Goal: Task Accomplishment & Management: Use online tool/utility

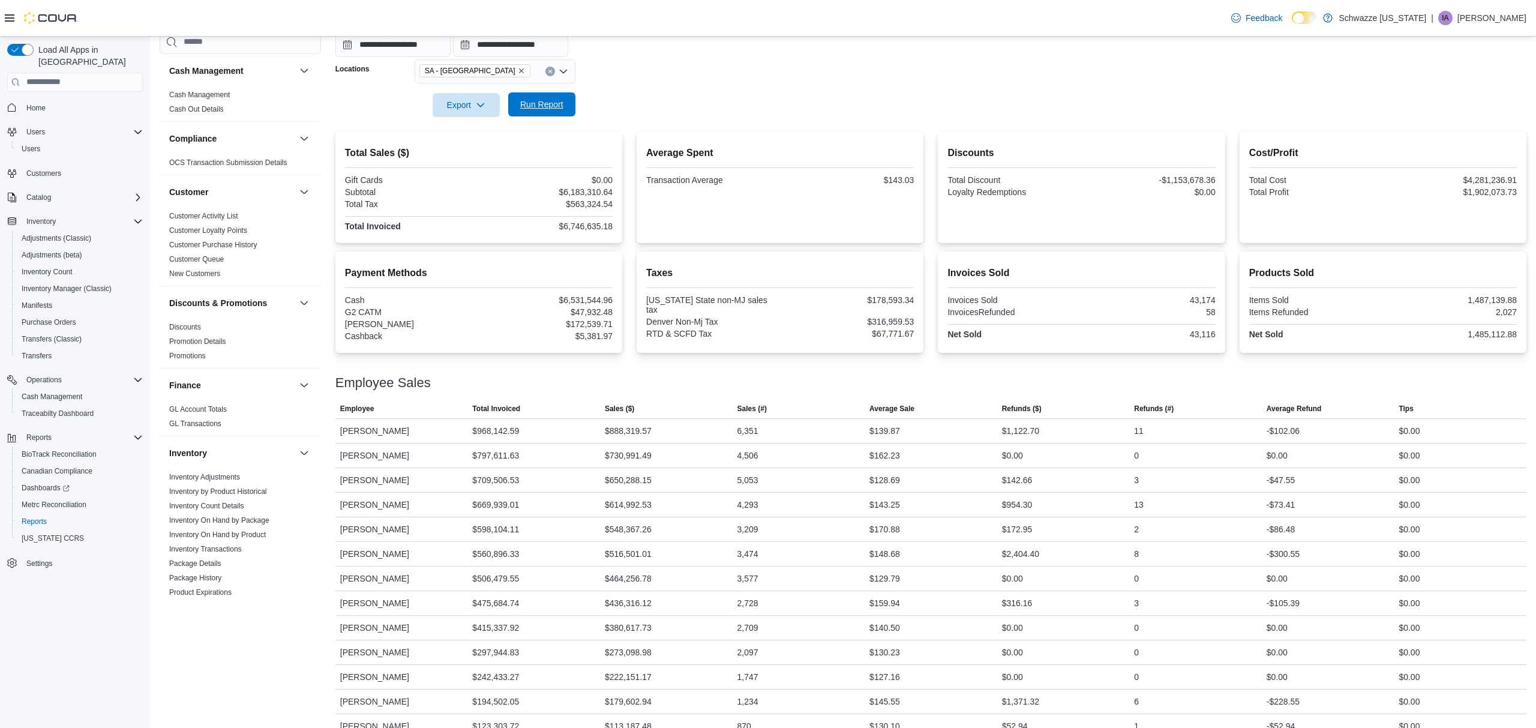
scroll to position [624, 0]
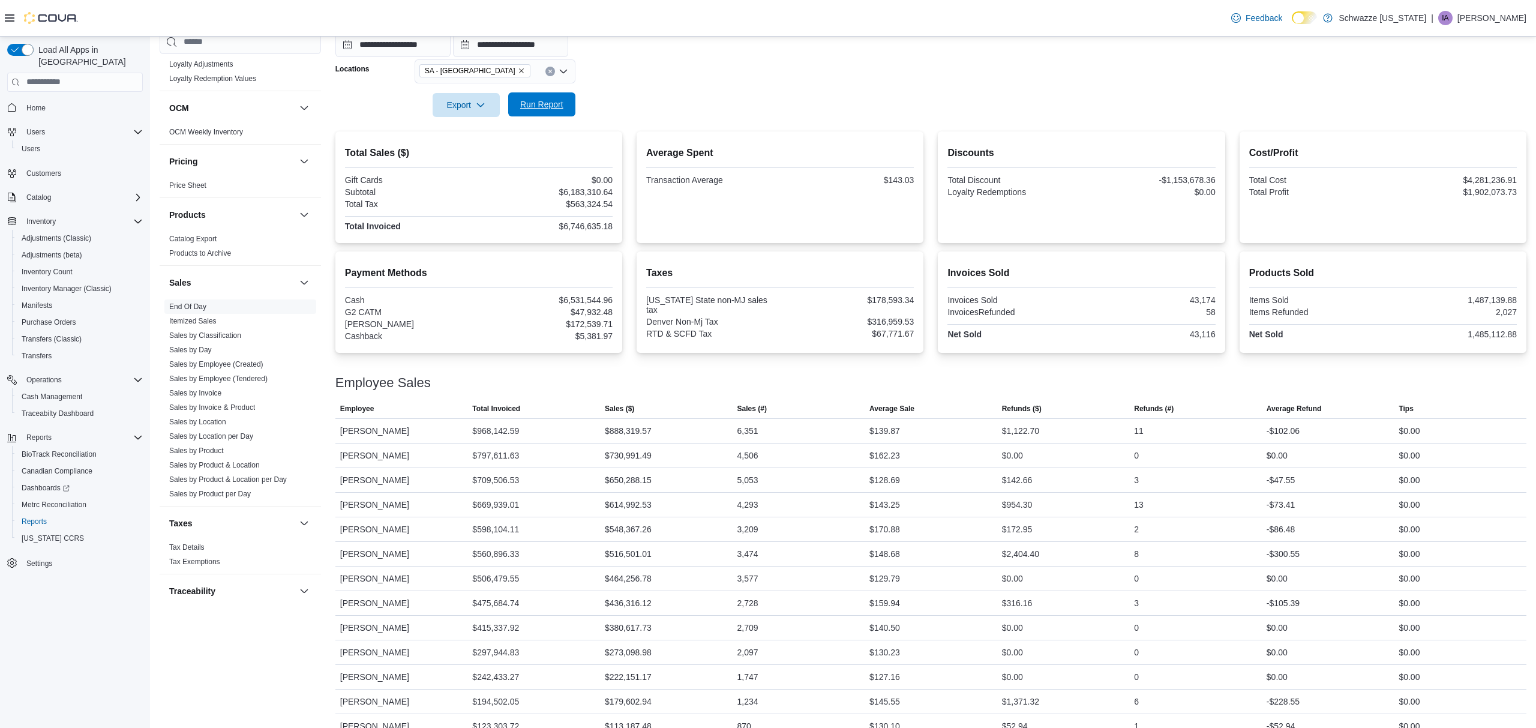
click at [534, 101] on span "Run Report" at bounding box center [541, 104] width 43 height 12
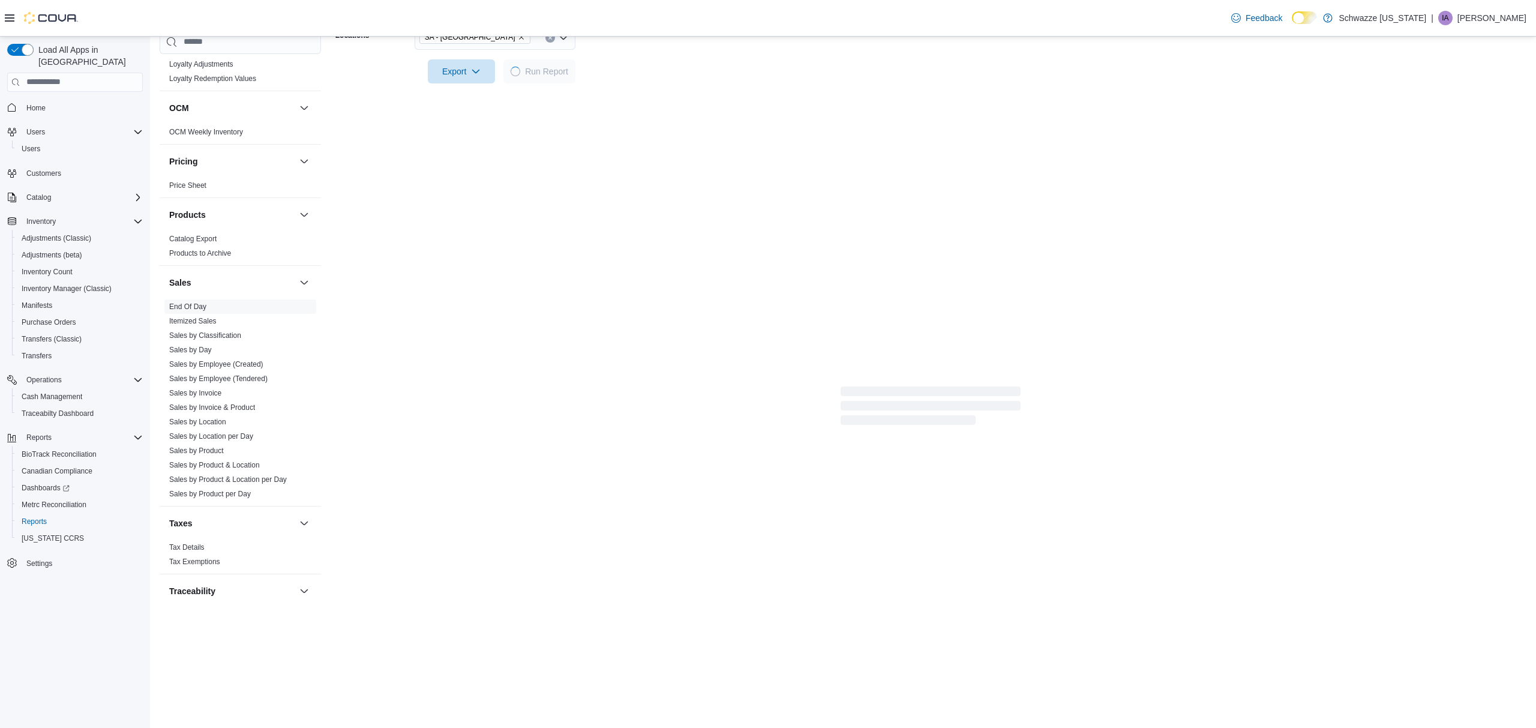
scroll to position [0, 0]
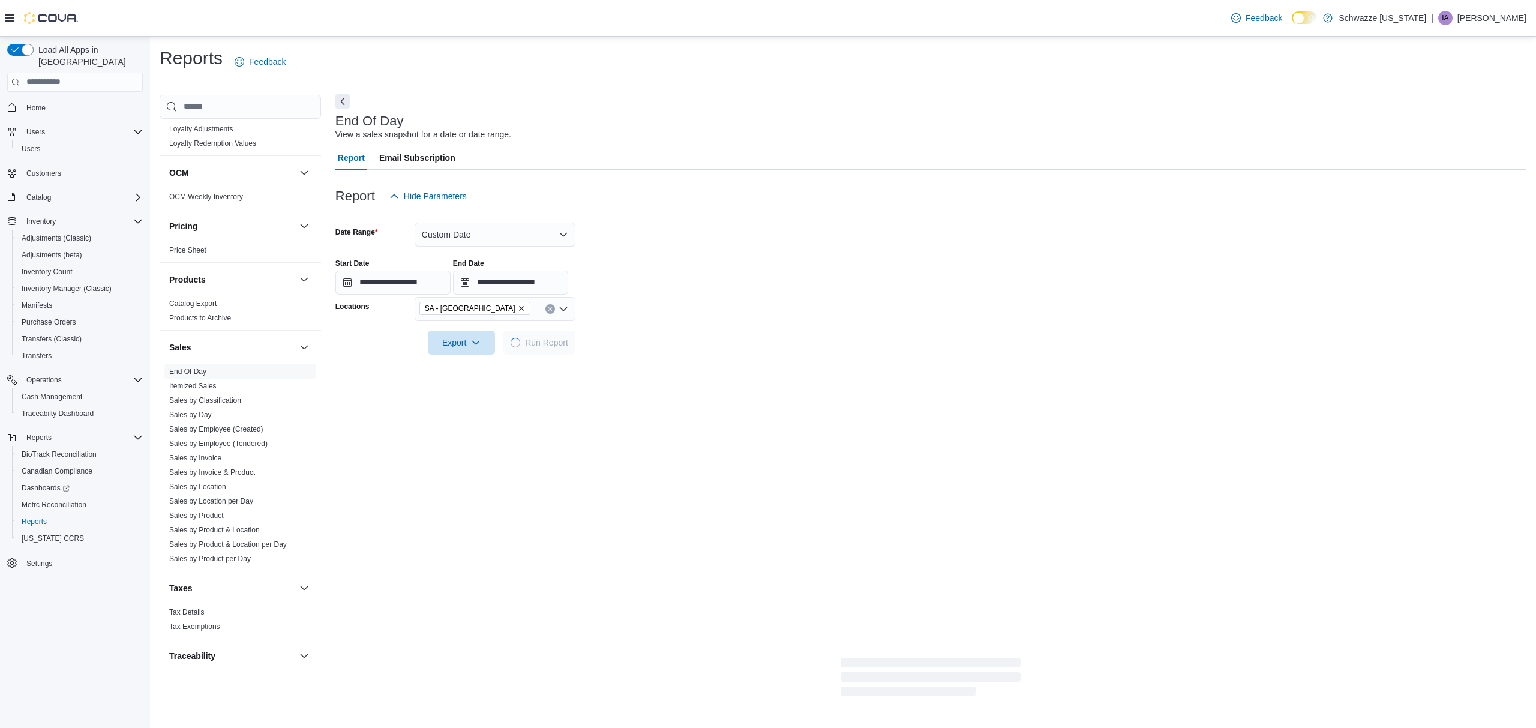
click at [343, 102] on button "Next" at bounding box center [342, 101] width 14 height 14
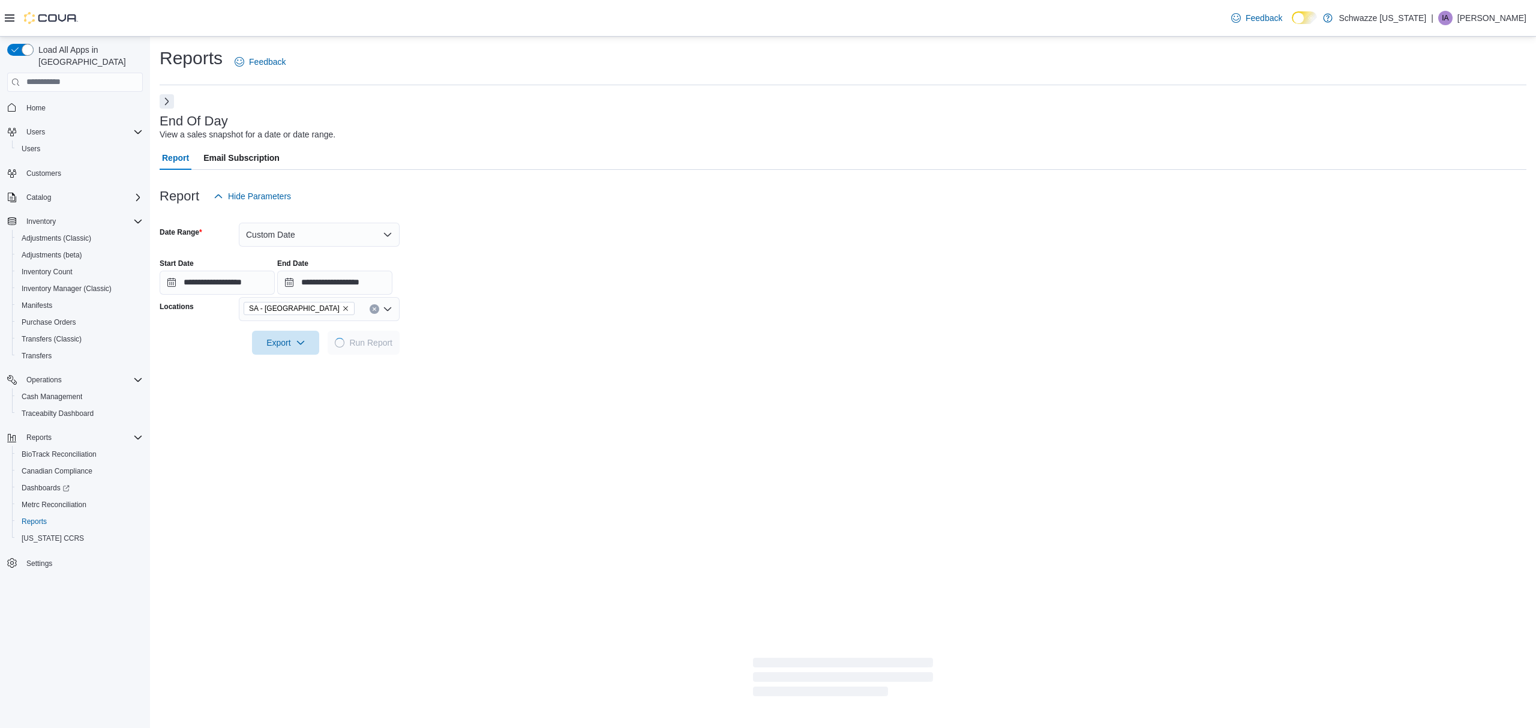
click at [172, 105] on button "Next" at bounding box center [167, 101] width 14 height 14
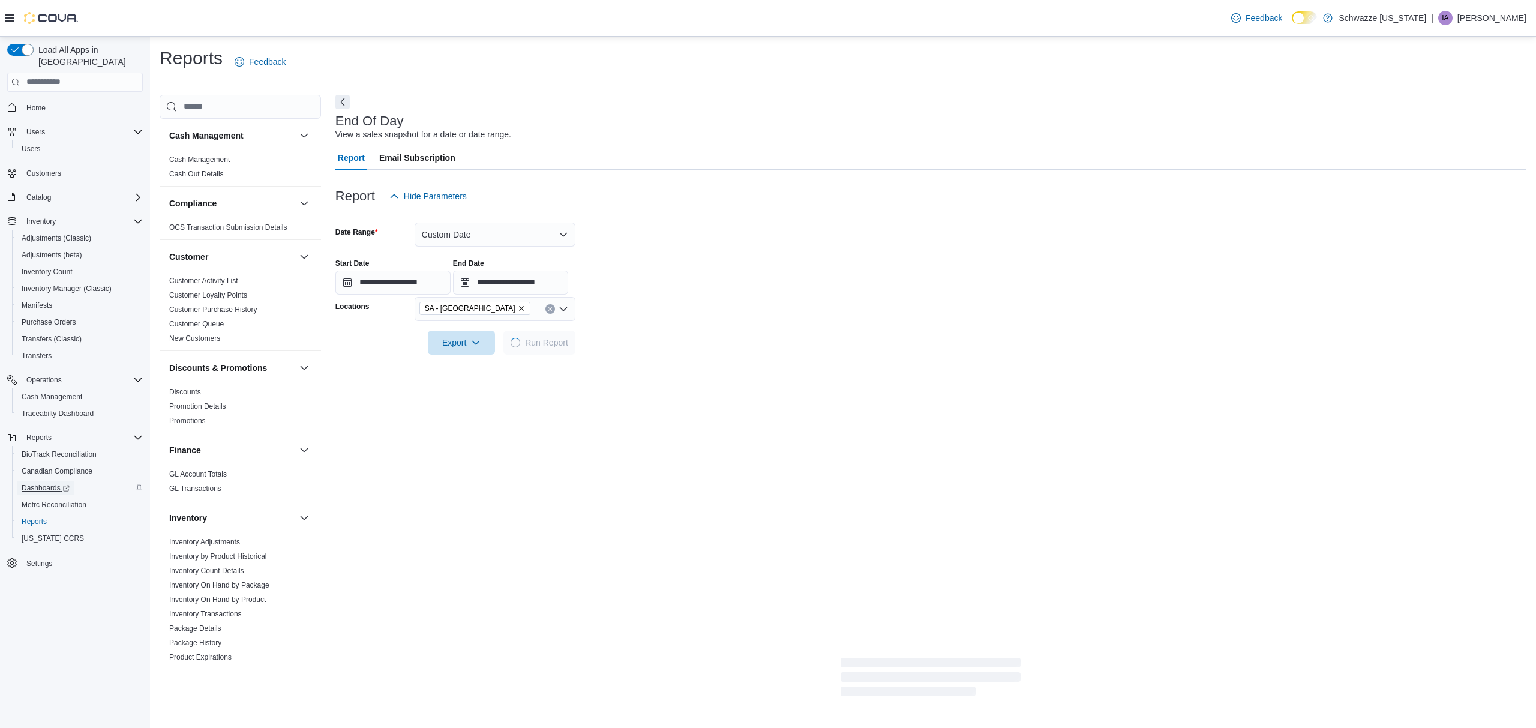
click at [38, 480] on span "Dashboards" at bounding box center [46, 487] width 48 height 14
click at [206, 549] on span "Inventory by Product Historical" at bounding box center [240, 556] width 152 height 14
click at [205, 552] on link "Inventory by Product Historical" at bounding box center [218, 556] width 98 height 8
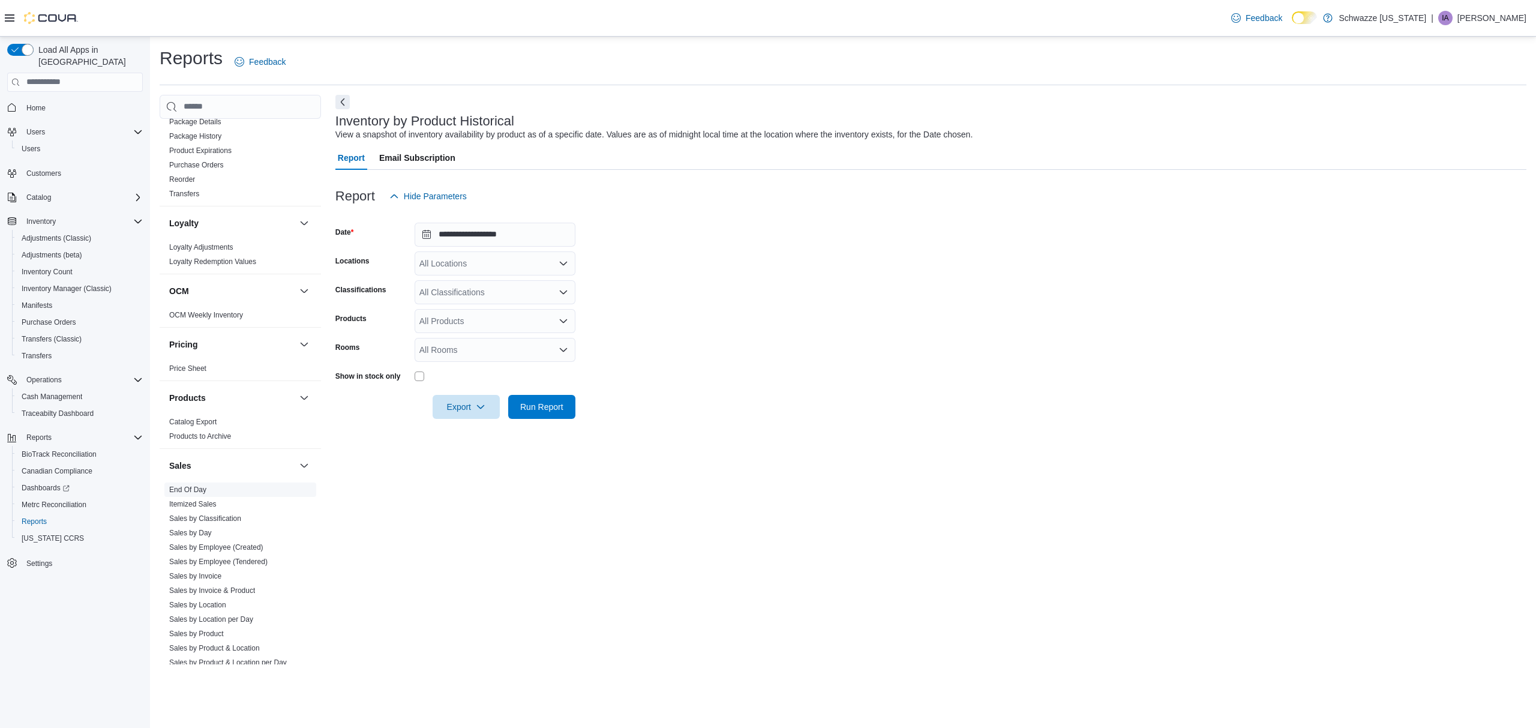
click at [196, 485] on link "End Of Day" at bounding box center [187, 489] width 37 height 8
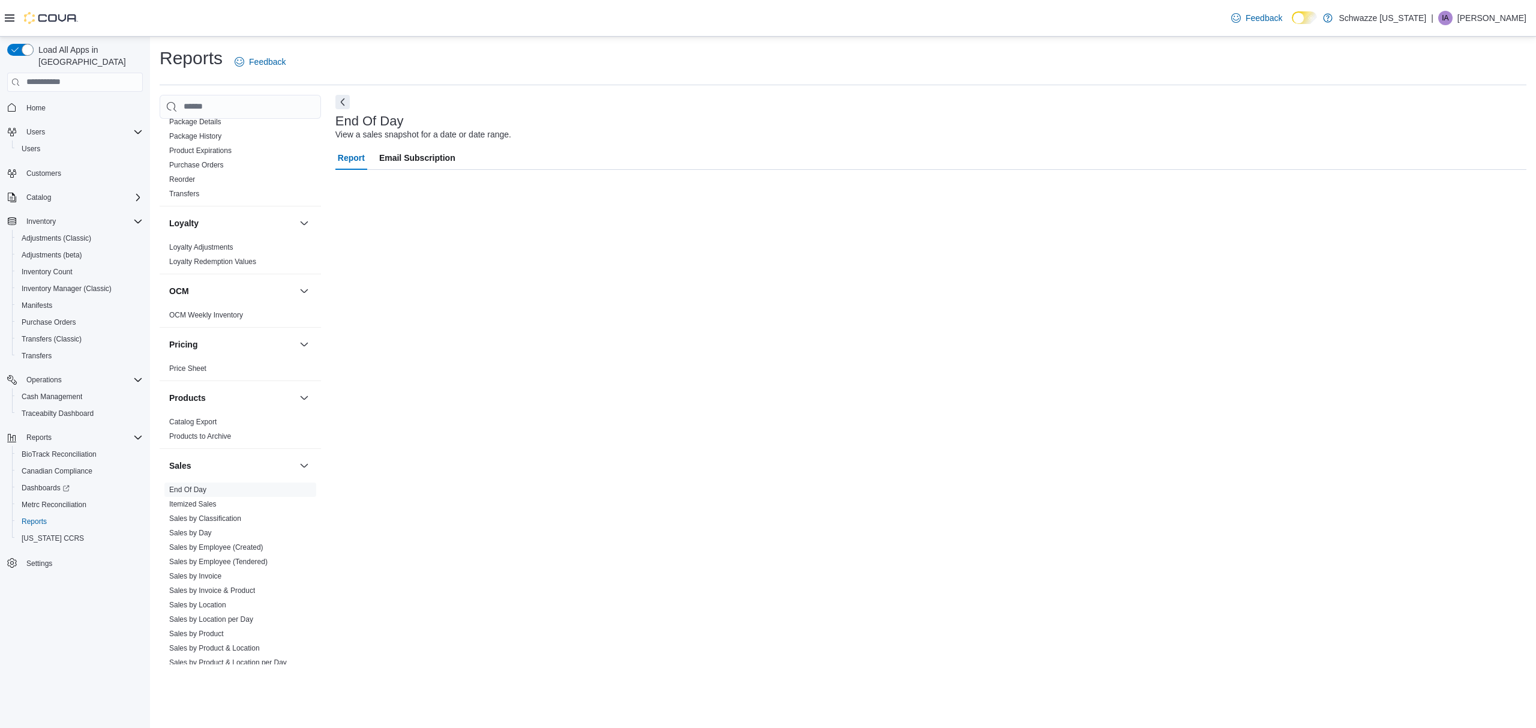
scroll to position [507, 0]
click at [446, 238] on button "[DATE]" at bounding box center [494, 235] width 161 height 24
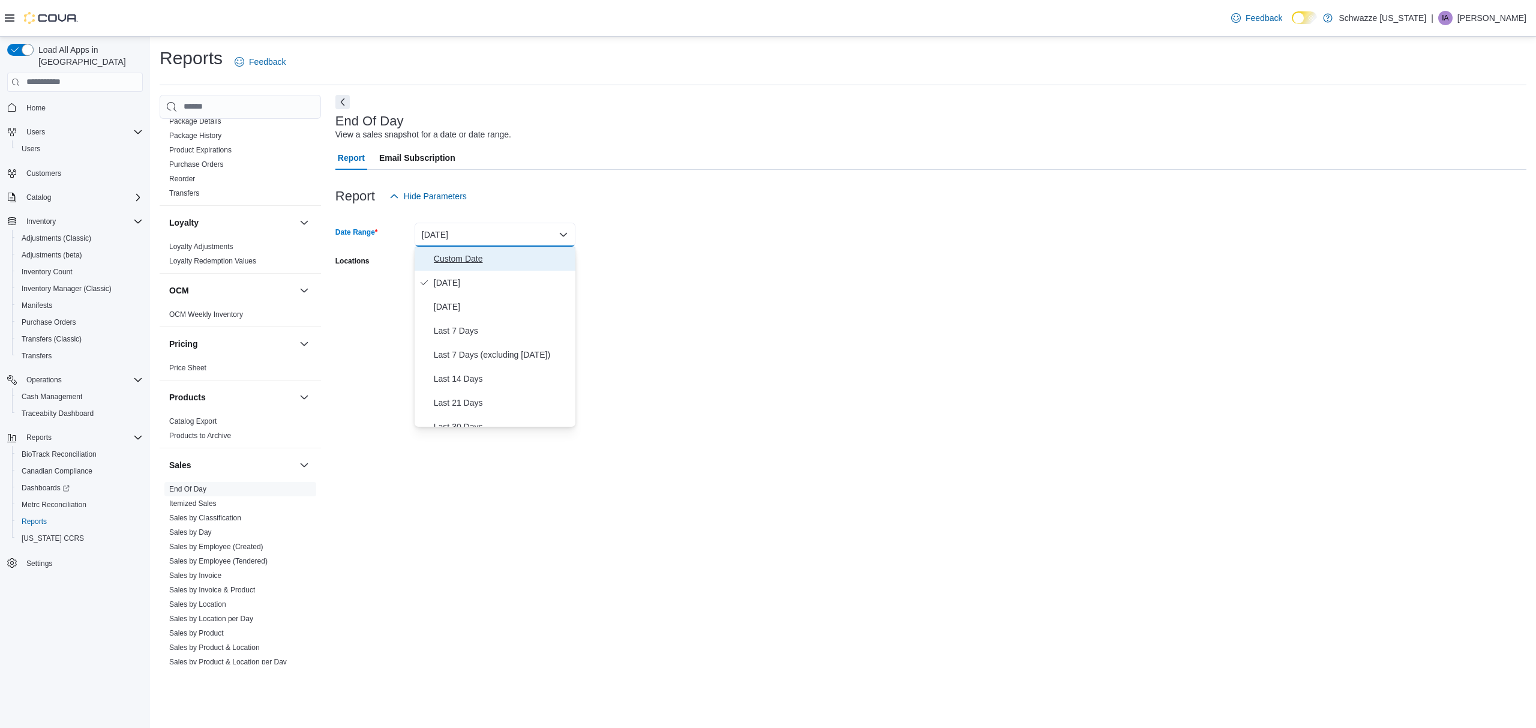
click at [444, 250] on button "Custom Date" at bounding box center [494, 259] width 161 height 24
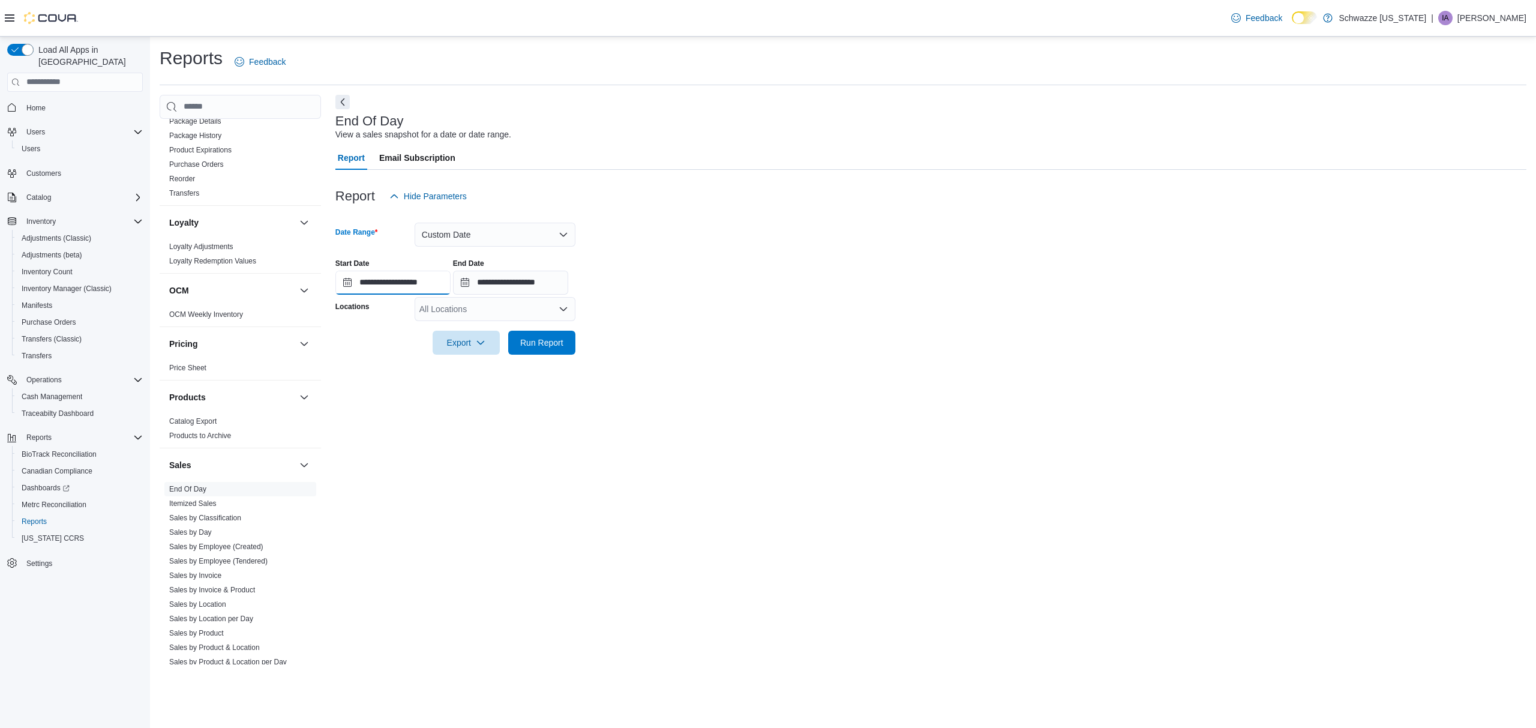
click at [349, 287] on input "**********" at bounding box center [392, 283] width 115 height 24
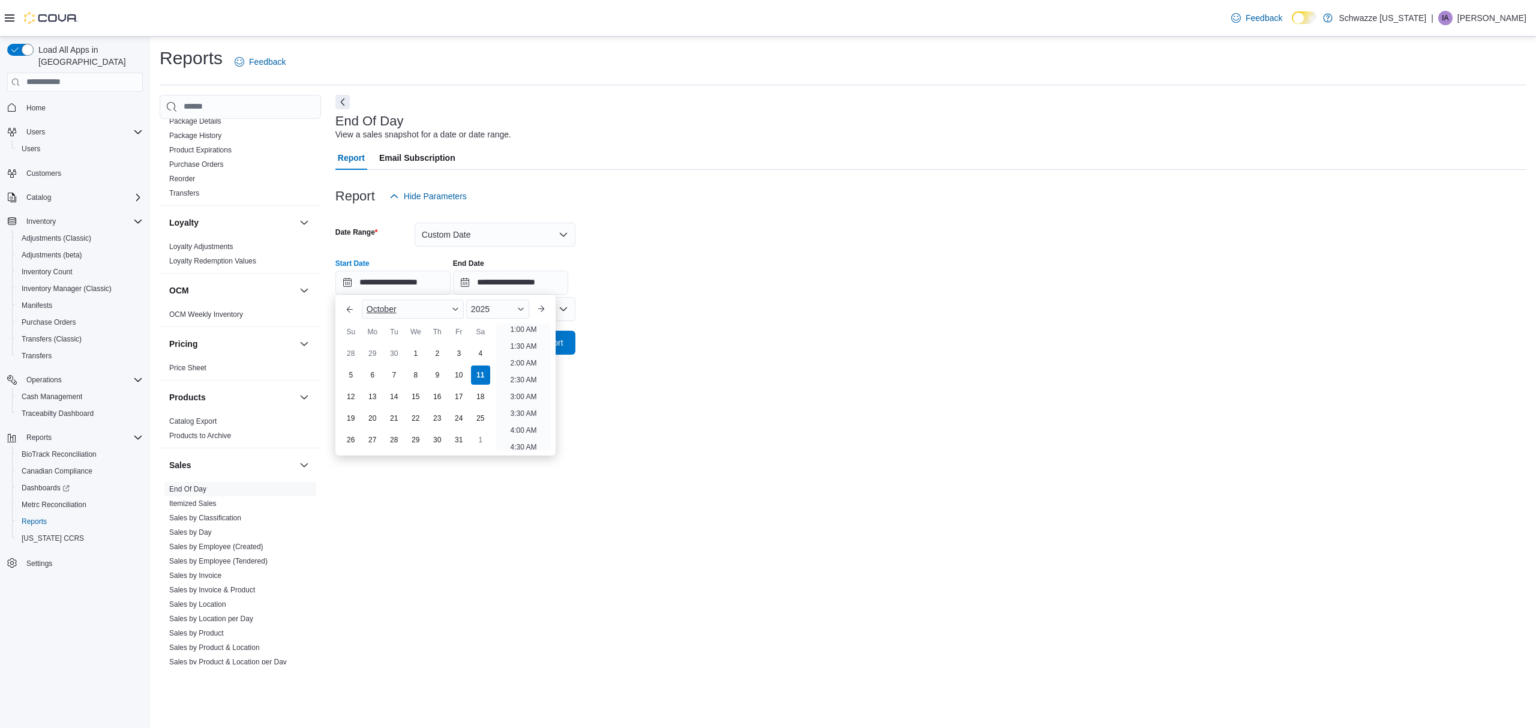
click at [370, 311] on span "October" at bounding box center [382, 309] width 30 height 10
click at [380, 312] on div "January" at bounding box center [412, 311] width 97 height 14
click at [419, 352] on div "1" at bounding box center [415, 353] width 21 height 21
type input "**********"
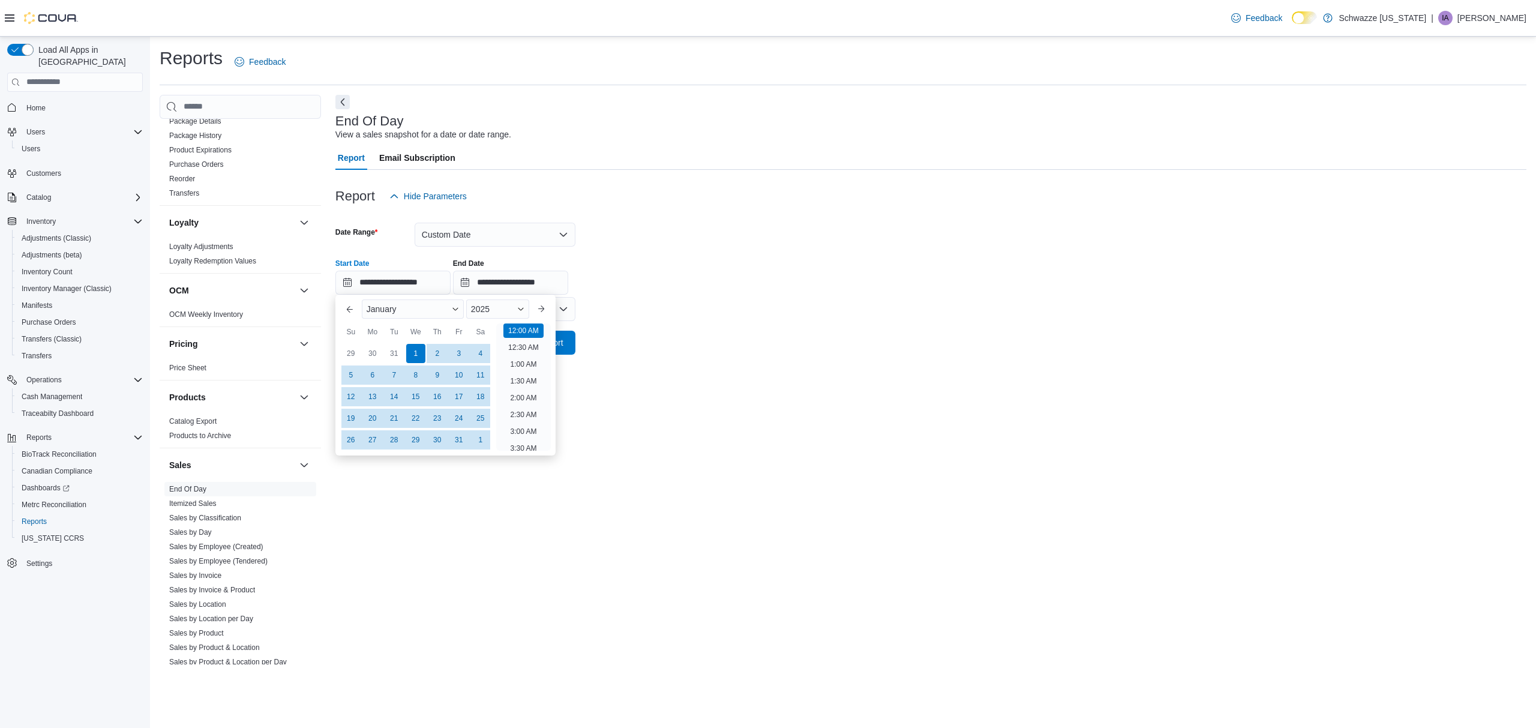
click at [636, 368] on div at bounding box center [930, 362] width 1191 height 14
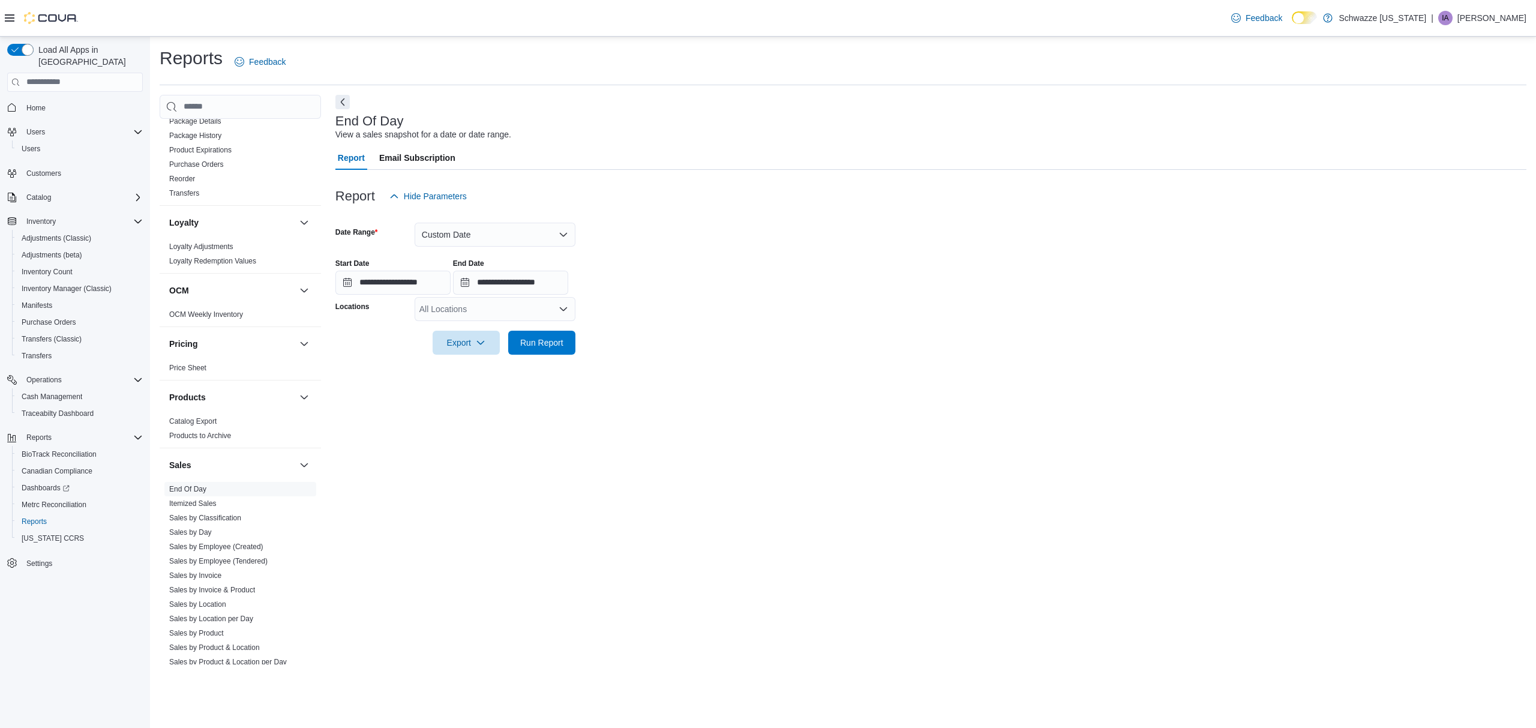
click at [489, 312] on div "All Locations" at bounding box center [494, 309] width 161 height 24
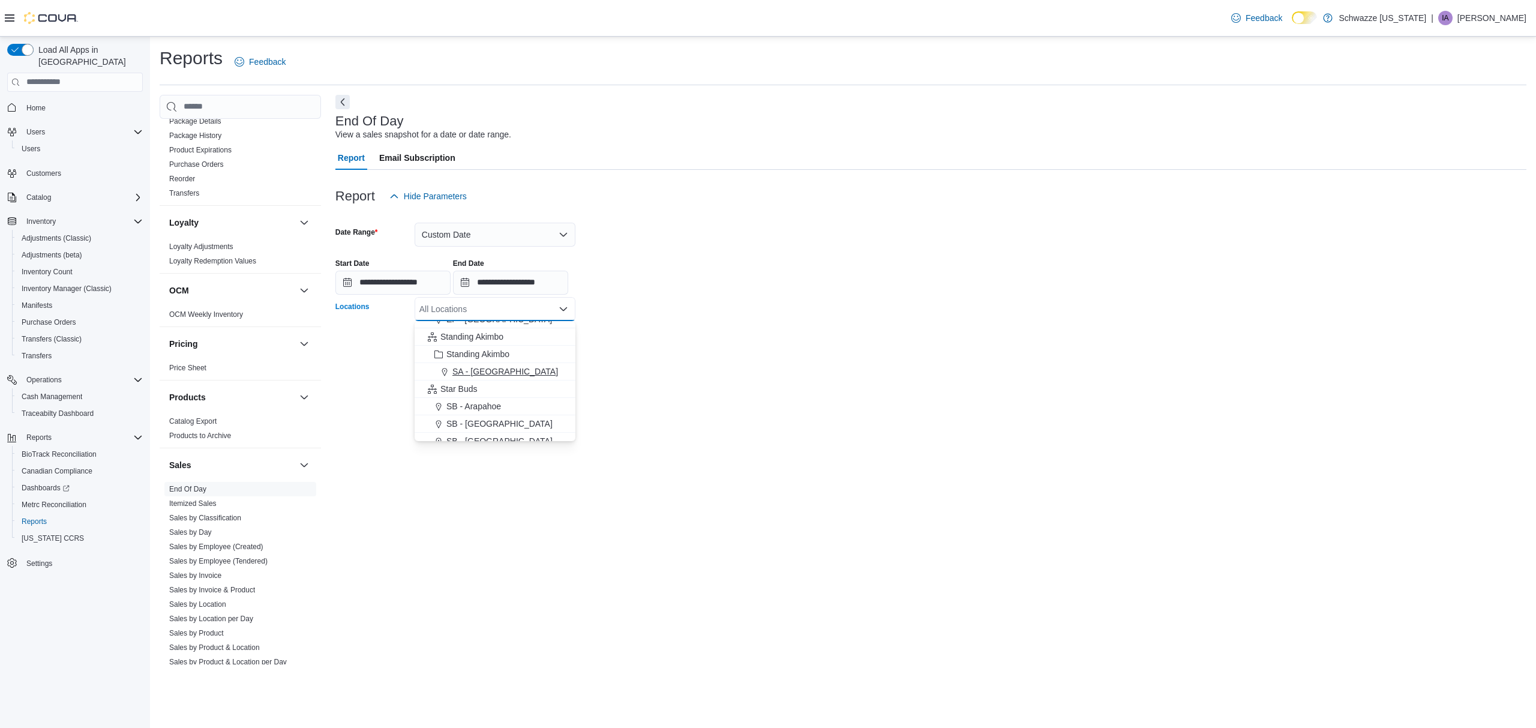
click at [483, 371] on span "SA - [GEOGRAPHIC_DATA]" at bounding box center [505, 371] width 106 height 12
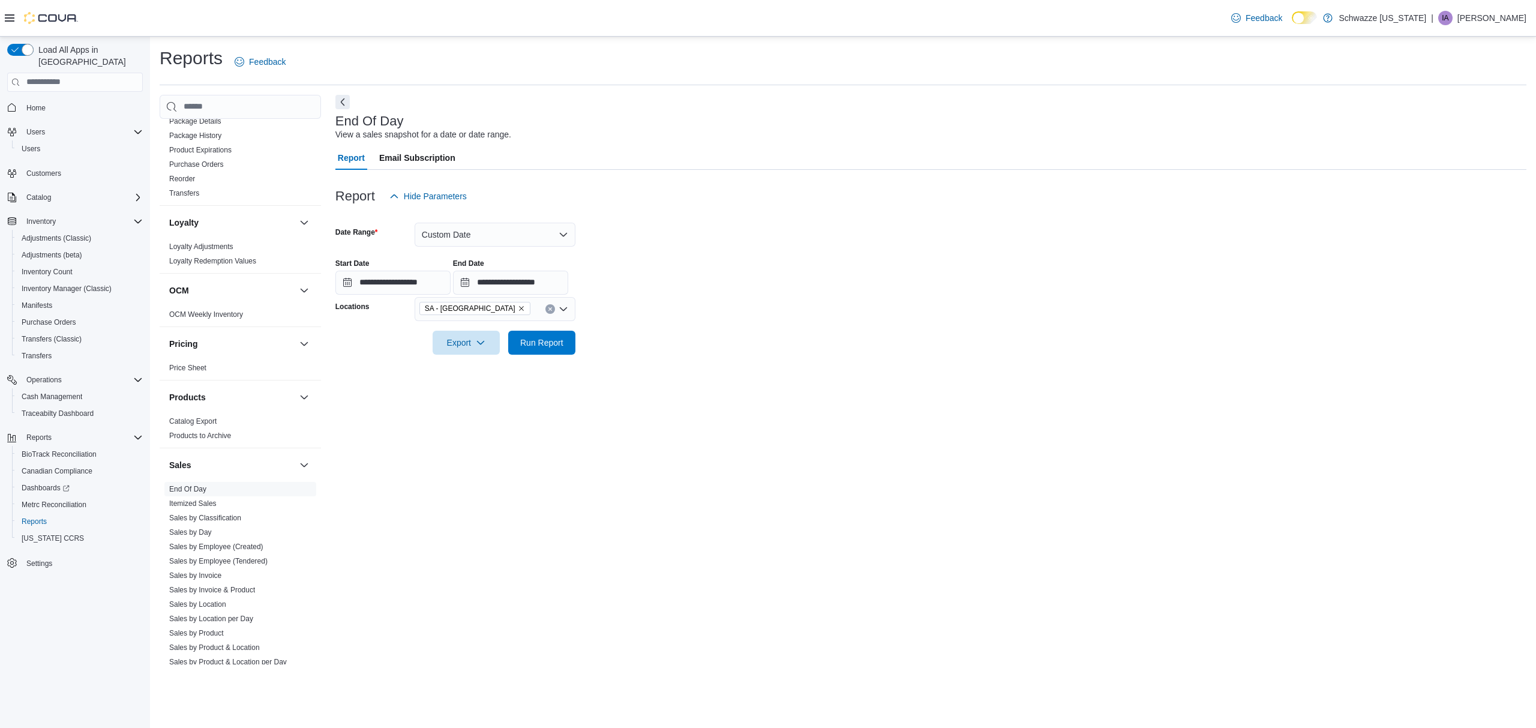
click at [605, 367] on div at bounding box center [930, 362] width 1191 height 14
click at [531, 346] on span "Run Report" at bounding box center [541, 342] width 43 height 12
